Goal: Task Accomplishment & Management: Manage account settings

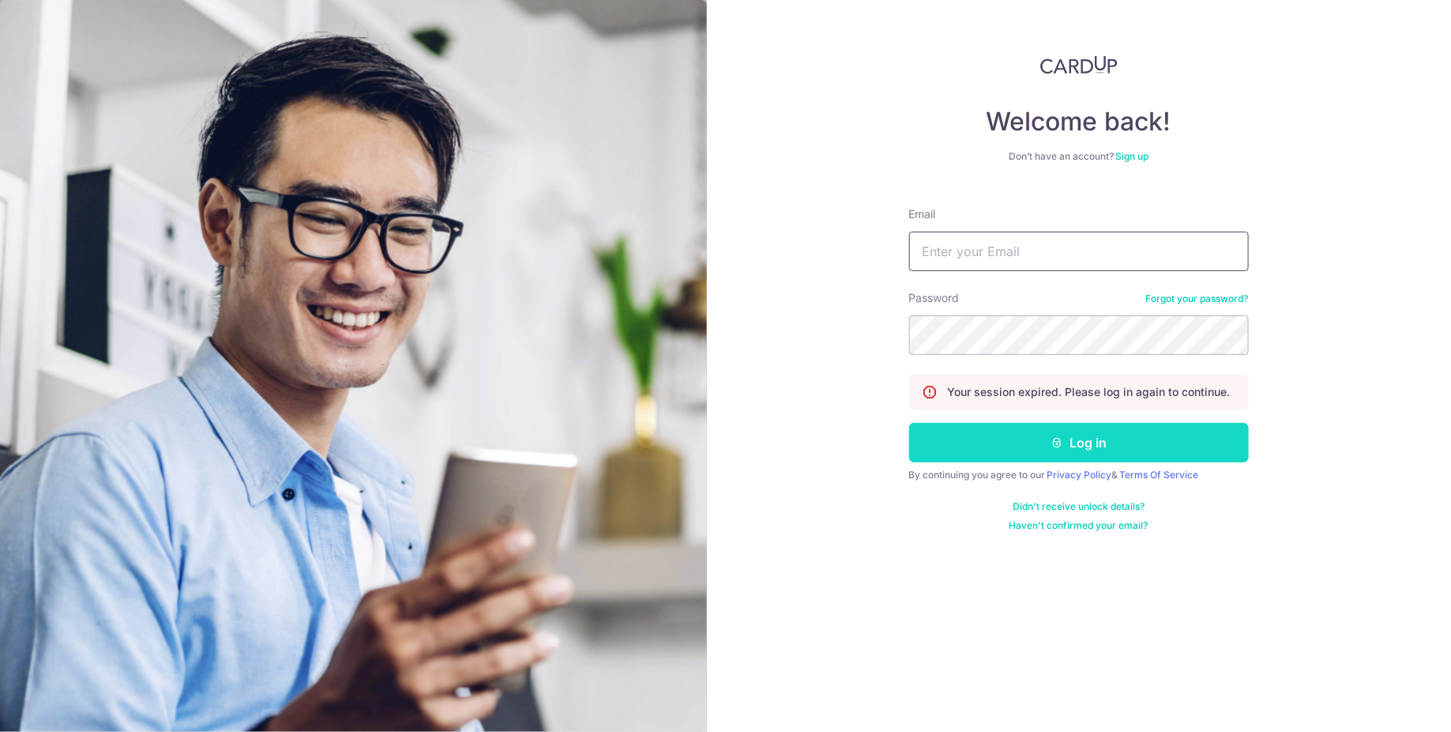
type input "[EMAIL_ADDRESS][DOMAIN_NAME]"
click at [1061, 438] on icon "submit" at bounding box center [1057, 442] width 13 height 13
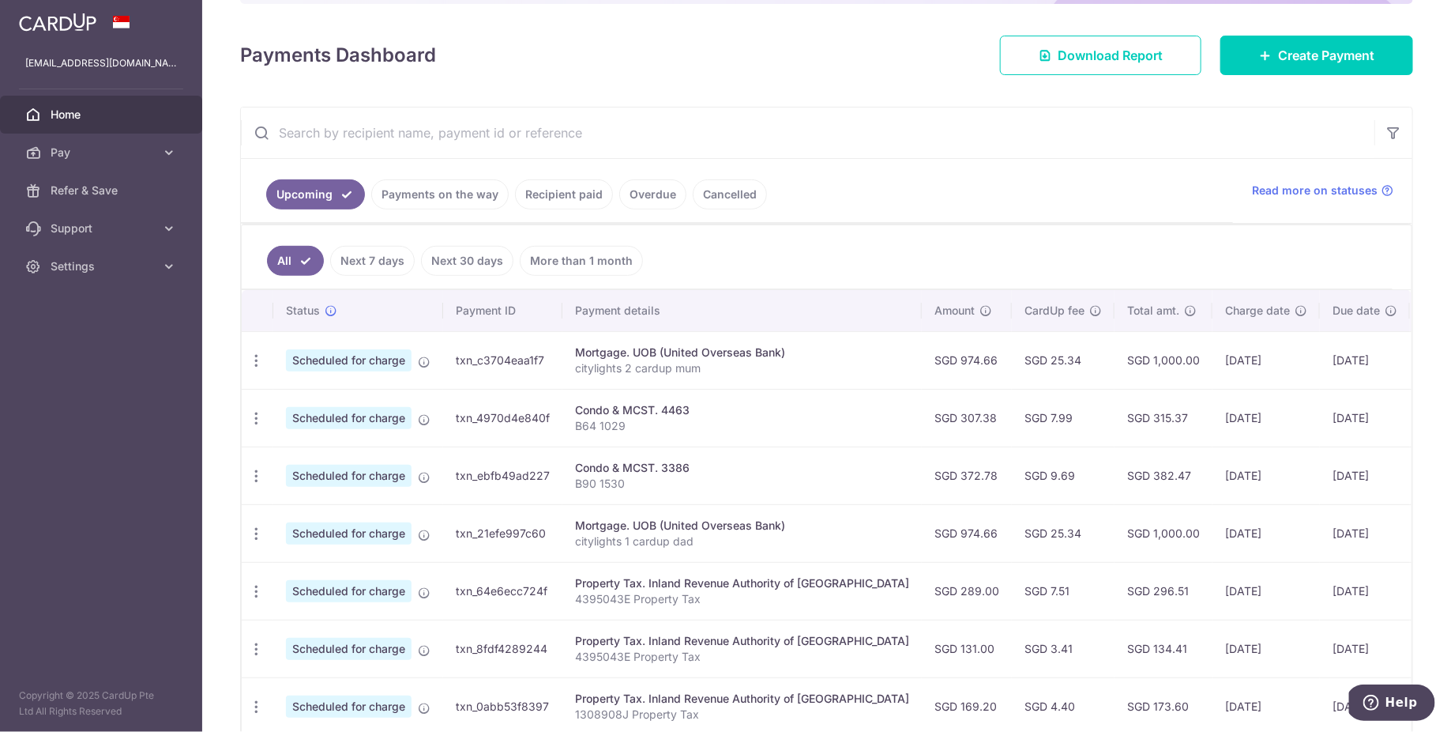
scroll to position [219, 0]
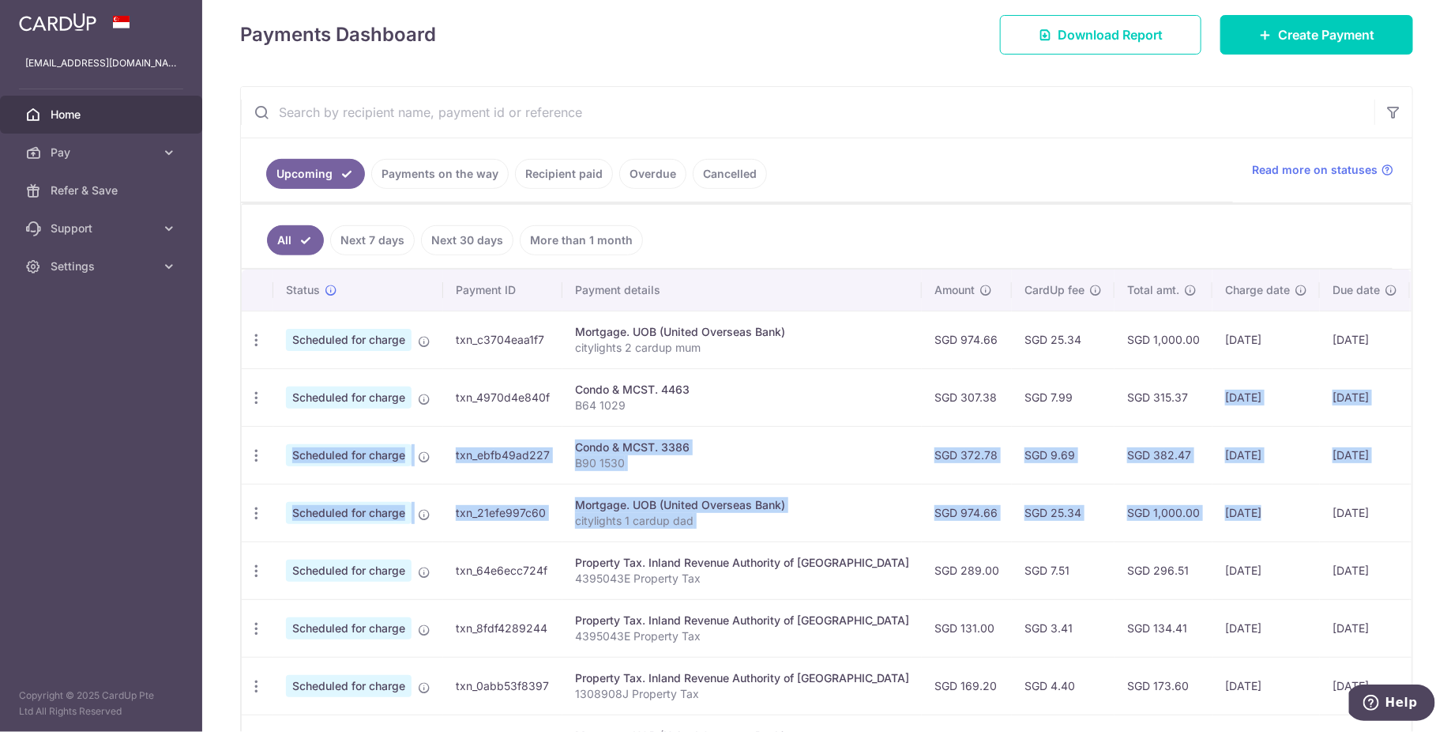
drag, startPoint x: 1168, startPoint y: 387, endPoint x: 1196, endPoint y: 502, distance: 118.0
click at [1196, 502] on tbody "Update payment Cancel payment Upload doc Scheduled for charge txn_c3704eaa1f7 M…" at bounding box center [886, 599] width 1289 height 577
